Goal: Find specific page/section: Locate item on page

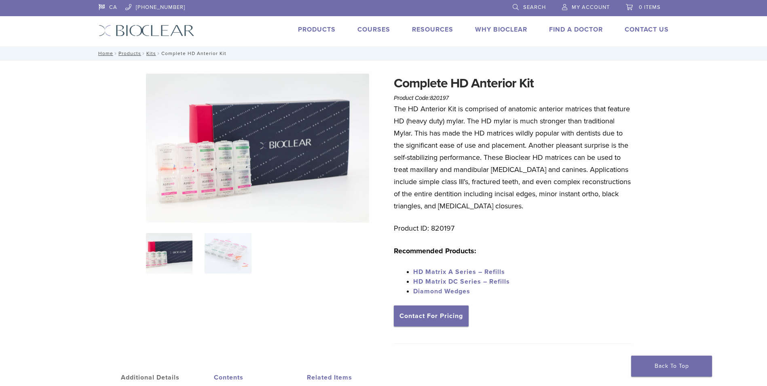
click at [440, 230] on p "Product ID: 820197" at bounding box center [513, 228] width 238 height 12
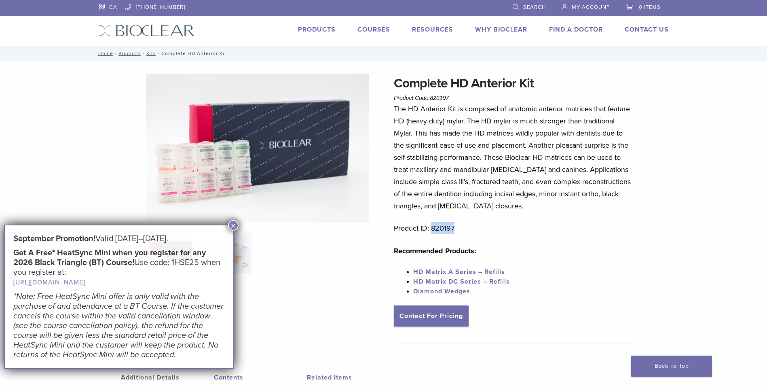
drag, startPoint x: 440, startPoint y: 230, endPoint x: 445, endPoint y: 229, distance: 4.9
click at [445, 229] on p "Product ID: 820197" at bounding box center [513, 228] width 238 height 12
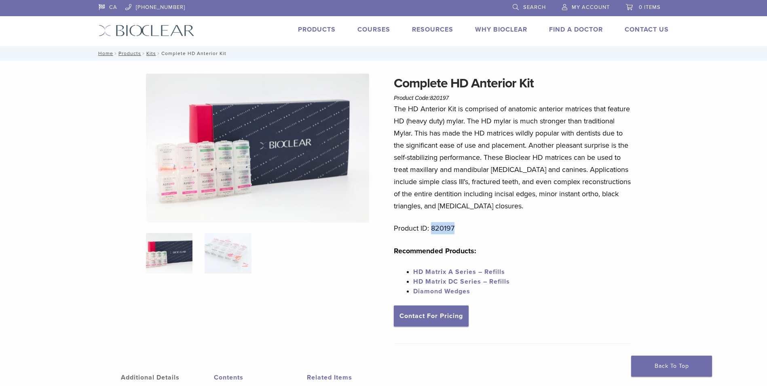
click at [445, 229] on p "Product ID: 820197" at bounding box center [513, 228] width 238 height 12
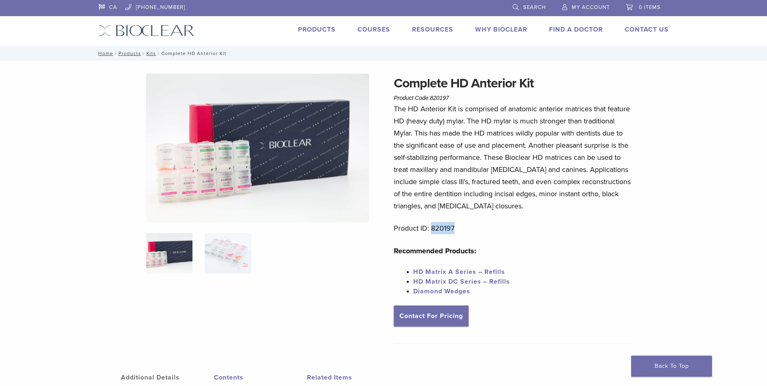
click at [445, 229] on p "Product ID: 820197" at bounding box center [513, 228] width 238 height 12
click at [468, 188] on p "The HD Anterior Kit is comprised of anatomic anterior matrices that feature HD …" at bounding box center [513, 157] width 238 height 109
click at [441, 232] on p "Product ID: 820197" at bounding box center [513, 228] width 238 height 12
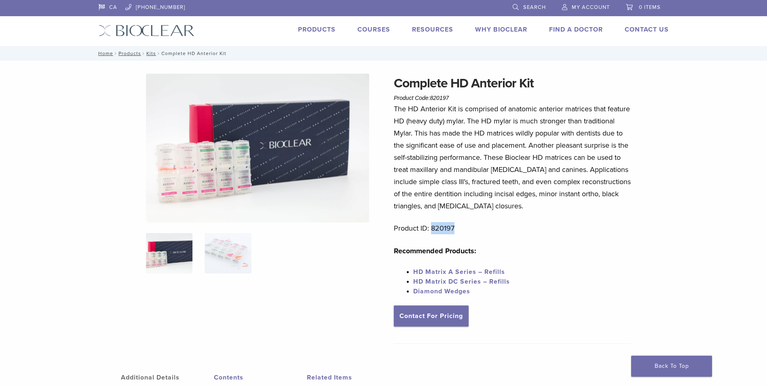
click at [441, 232] on p "Product ID: 820197" at bounding box center [513, 228] width 238 height 12
drag, startPoint x: 441, startPoint y: 232, endPoint x: 449, endPoint y: 236, distance: 8.3
click at [449, 236] on div "The HD Anterior Kit is comprised of anatomic anterior matrices that feature HD …" at bounding box center [513, 204] width 238 height 203
click at [446, 228] on p "Product ID: 820197" at bounding box center [513, 228] width 238 height 12
